Goal: Information Seeking & Learning: Understand process/instructions

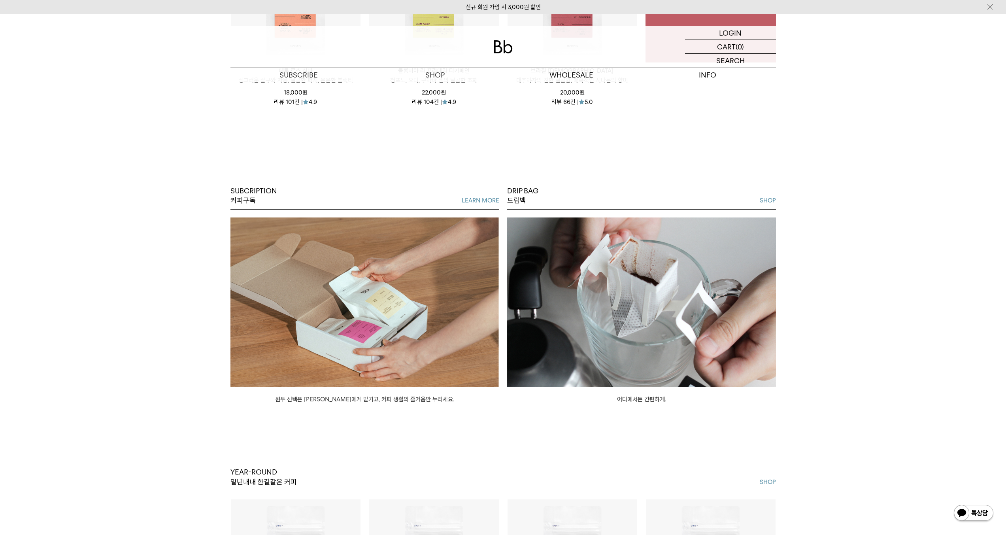
scroll to position [474, 0]
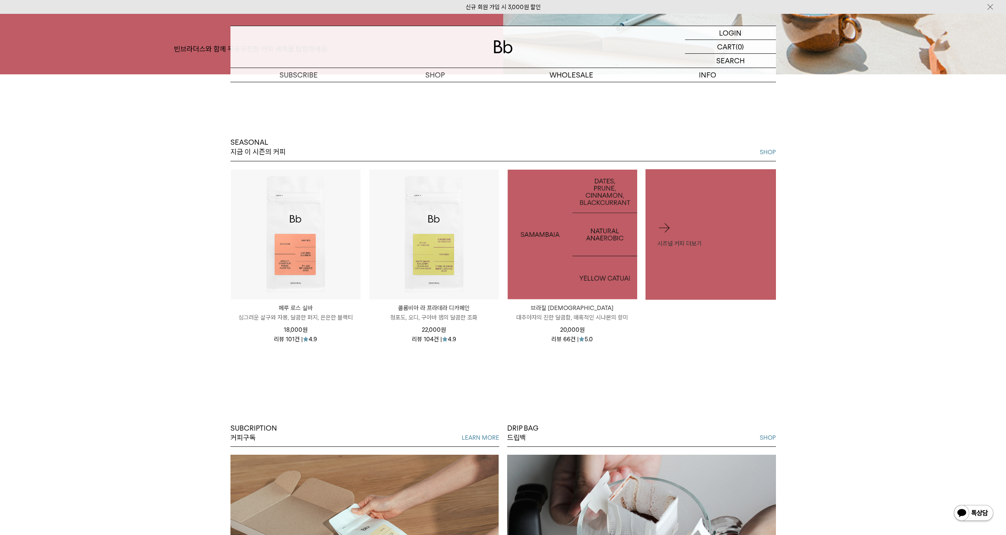
click at [597, 222] on img at bounding box center [573, 235] width 130 height 130
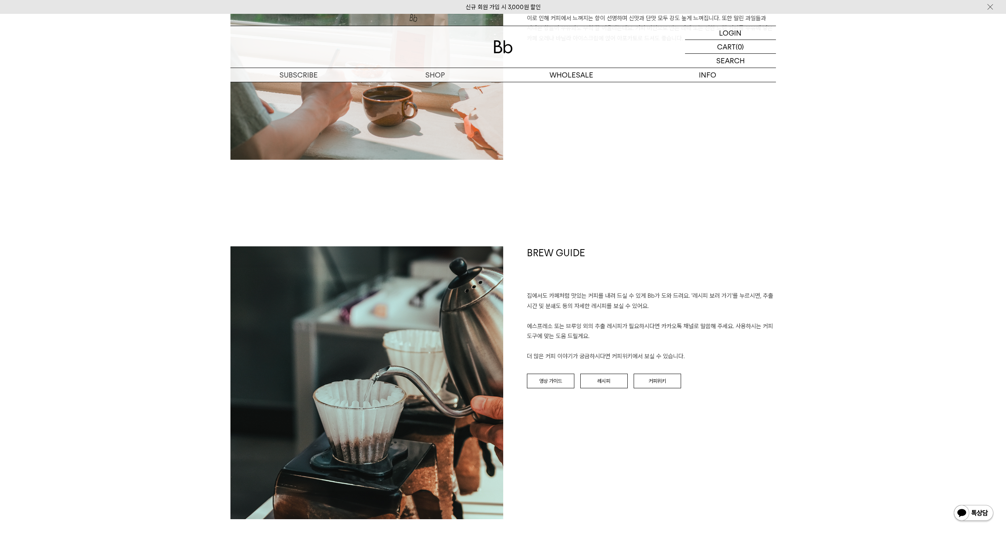
scroll to position [988, 0]
click at [549, 385] on link "영상 가이드" at bounding box center [550, 381] width 47 height 15
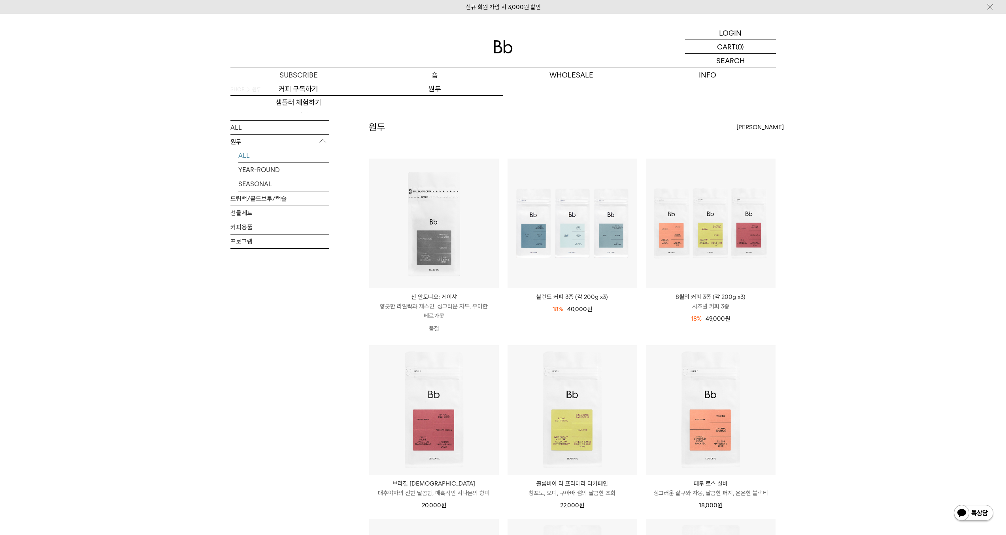
click at [431, 75] on p "숍" at bounding box center [435, 75] width 136 height 14
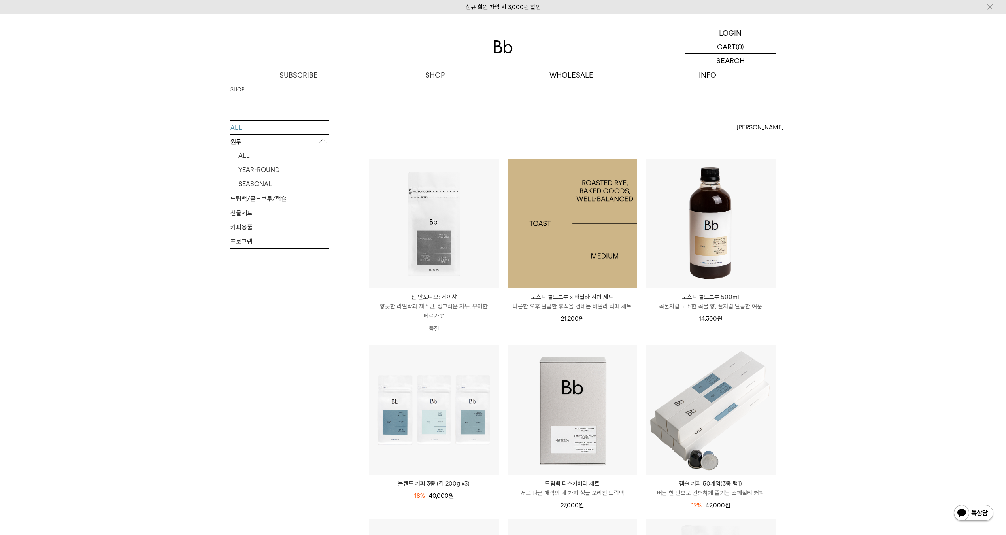
click at [575, 266] on img at bounding box center [573, 224] width 130 height 130
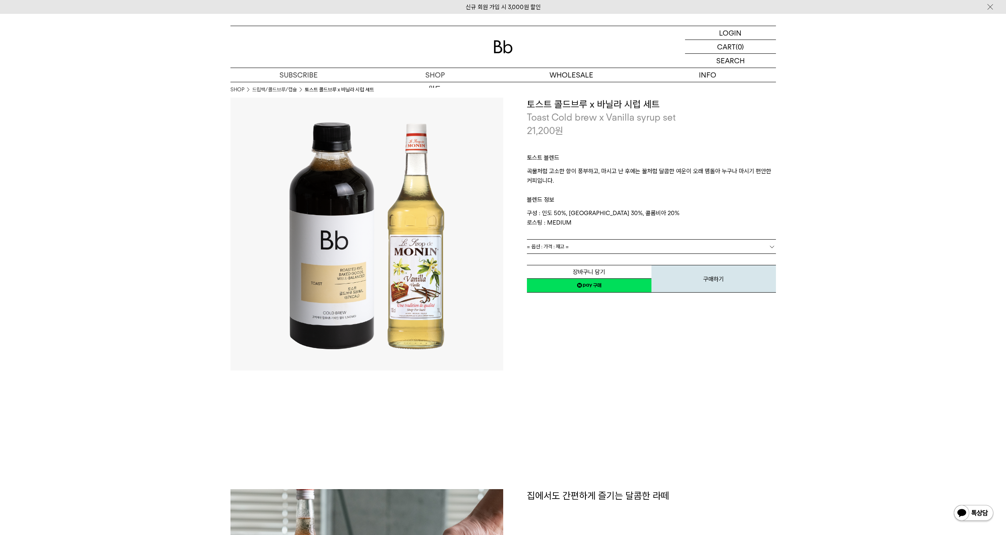
click at [495, 47] on img at bounding box center [503, 46] width 19 height 13
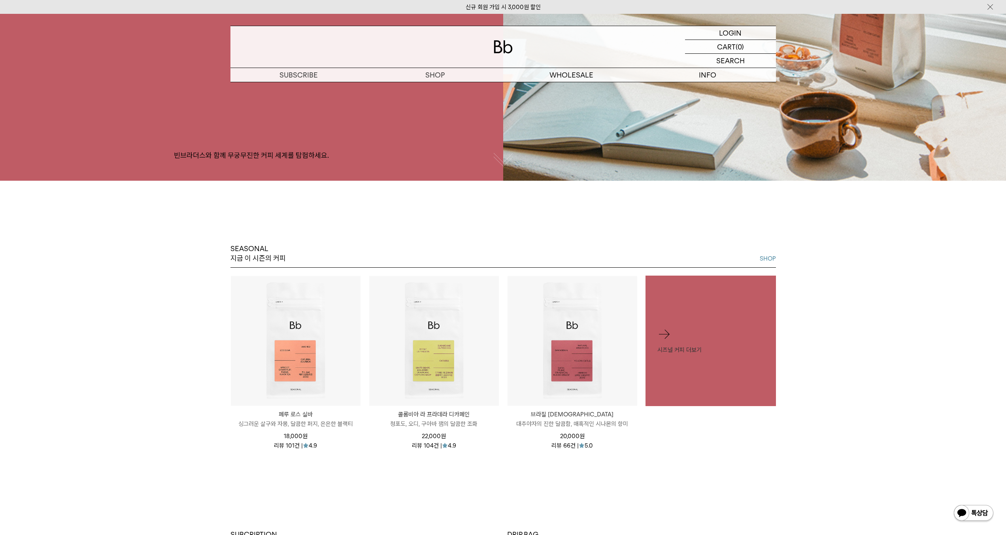
scroll to position [395, 0]
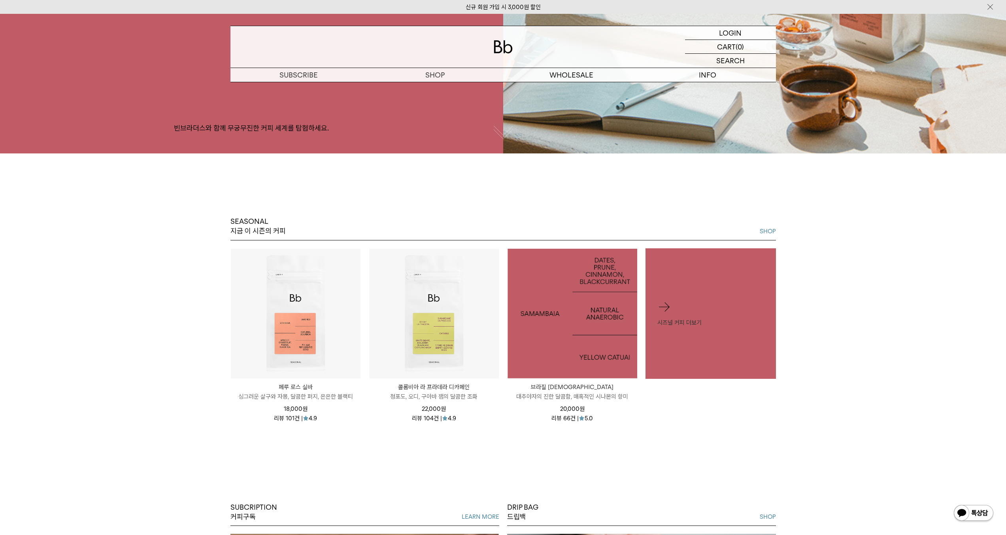
click at [565, 328] on img at bounding box center [573, 314] width 130 height 130
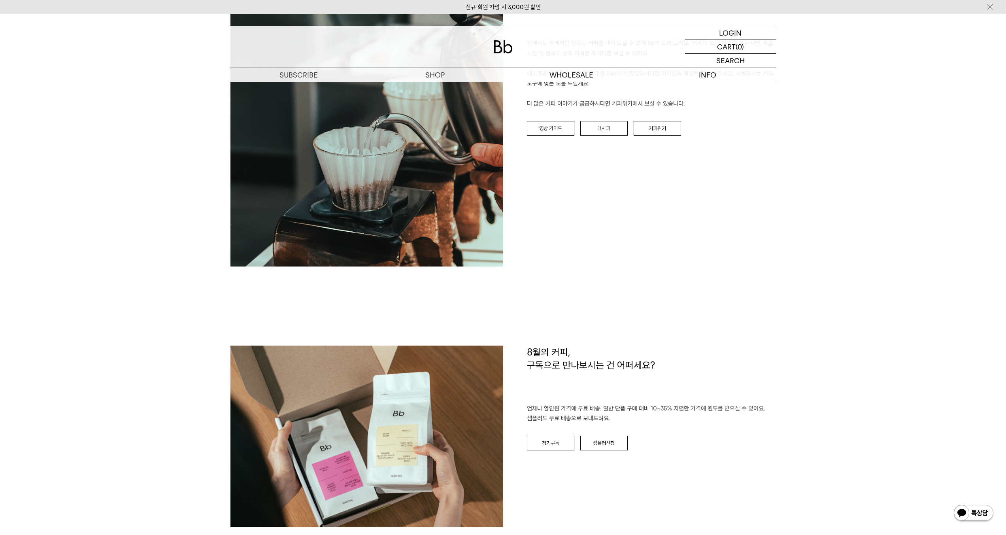
scroll to position [1306, 0]
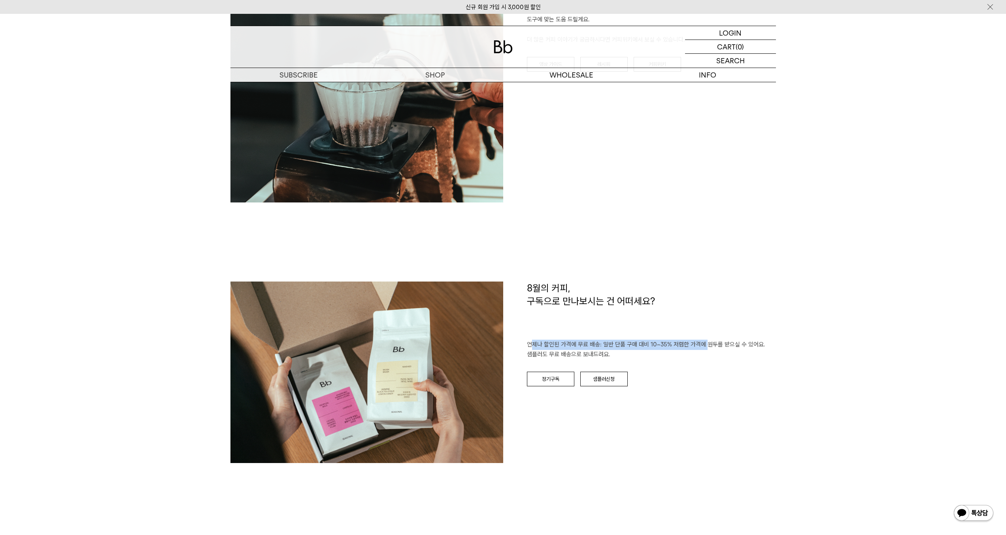
drag, startPoint x: 533, startPoint y: 340, endPoint x: 705, endPoint y: 349, distance: 173.0
click at [705, 349] on p "언제나 할인된 가격에 무료 배송: 일반 단품 구매 대비 10~35% 저렴한 가격에 원두를 받으실 수 있어요. 샘플러도 무료 배송으로 보내드려요." at bounding box center [651, 350] width 249 height 20
click at [707, 388] on div "8월의 커피, 구독으로 만나보시는 건 어떠세요? 언제나 할인된 가격에 무료 배송: 일반 단품 구매 대비 10~35% 저렴한 가격에 원두를 받으…" at bounding box center [639, 376] width 273 height 189
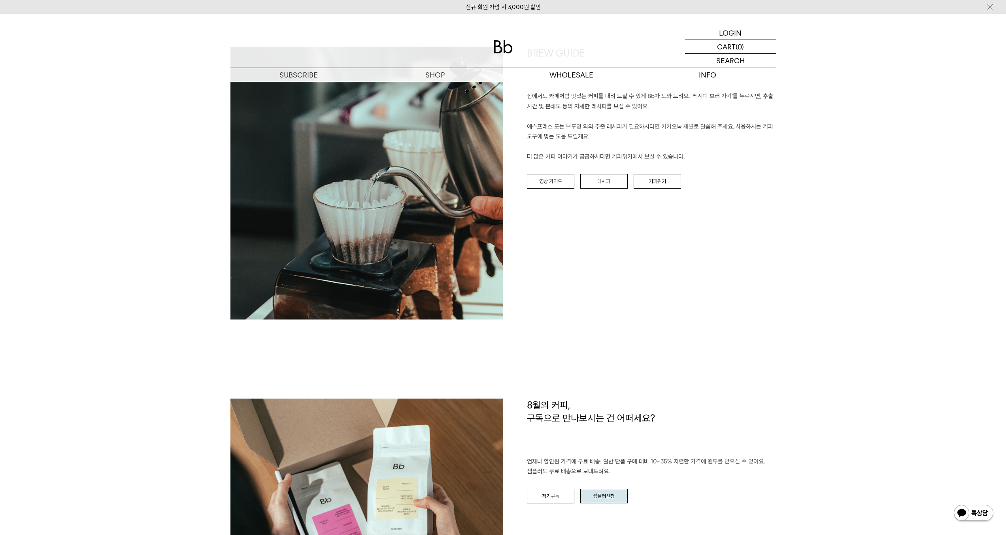
scroll to position [1069, 0]
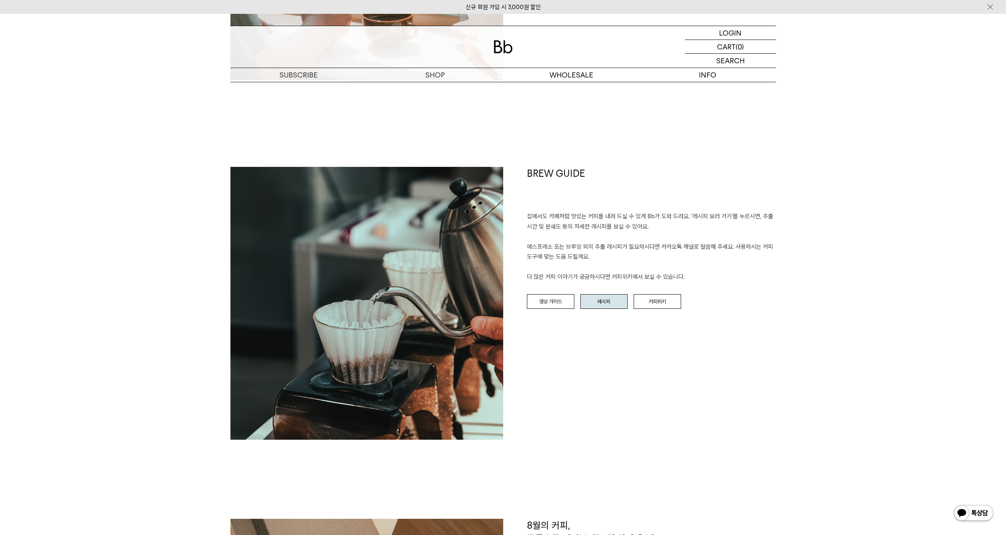
click at [611, 304] on link "레시피" at bounding box center [603, 301] width 47 height 15
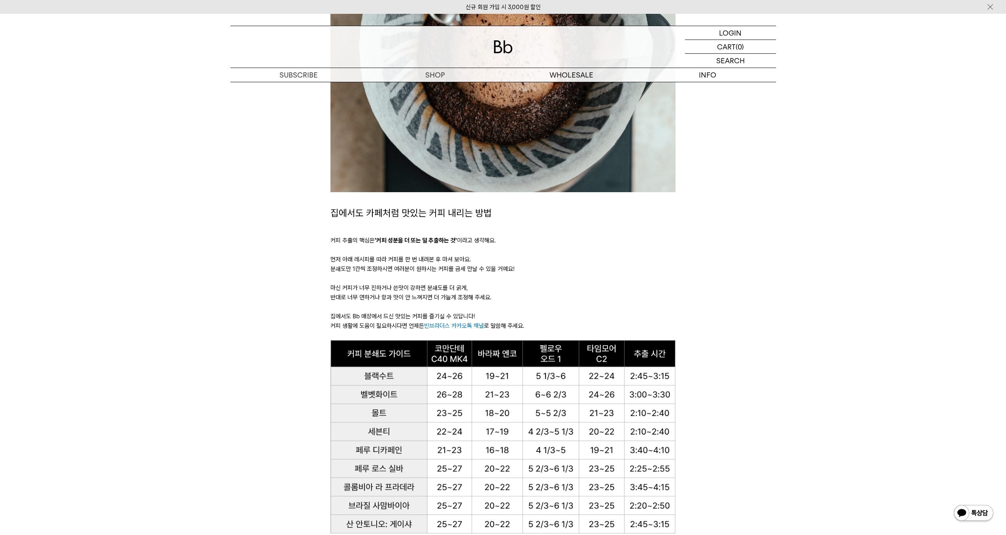
scroll to position [356, 0]
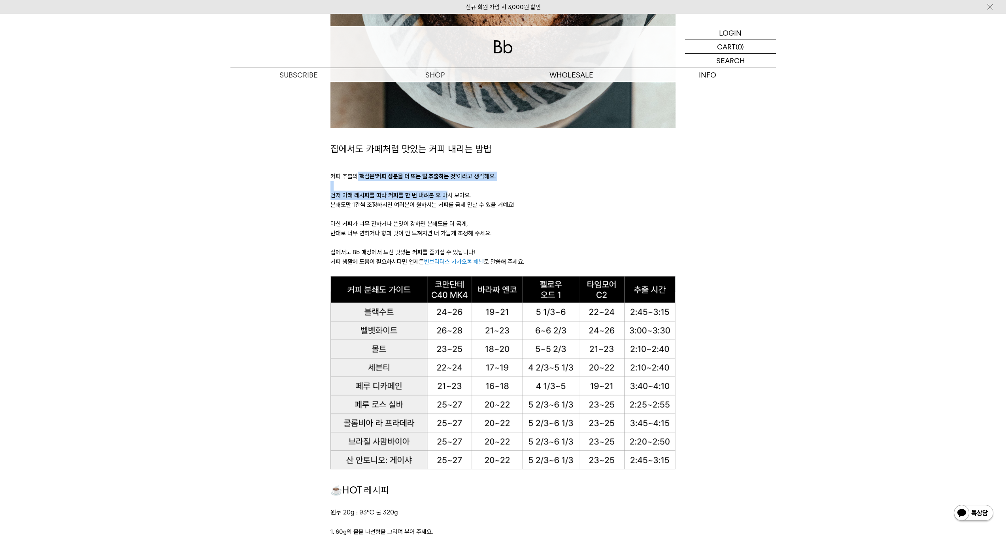
drag, startPoint x: 356, startPoint y: 179, endPoint x: 447, endPoint y: 195, distance: 91.8
click at [447, 195] on div "집에서도 카페처럼 맛있는 커피 내리는 방법 커피 추출의 핵심은 '커피 성분을 더 또는 덜 추출하는 것' 이라고 생각해요. 먼저 아래 레시피를 …" at bounding box center [503, 209] width 345 height 135
click at [676, 202] on p "분쇄도만 1칸씩 조정하시면 여러분이 원하시는 커피를 금세 만날 수 있을 거예요!" at bounding box center [503, 204] width 345 height 9
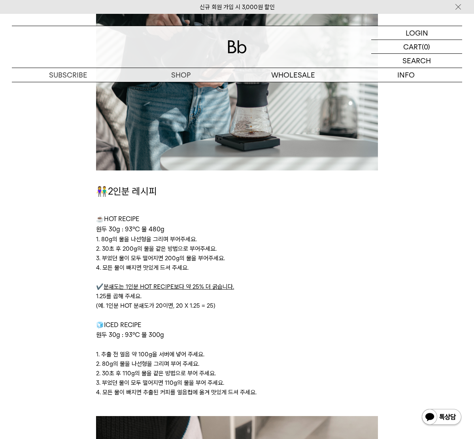
scroll to position [1672, 0]
